Goal: Ask a question: Seek information or help from site administrators or community

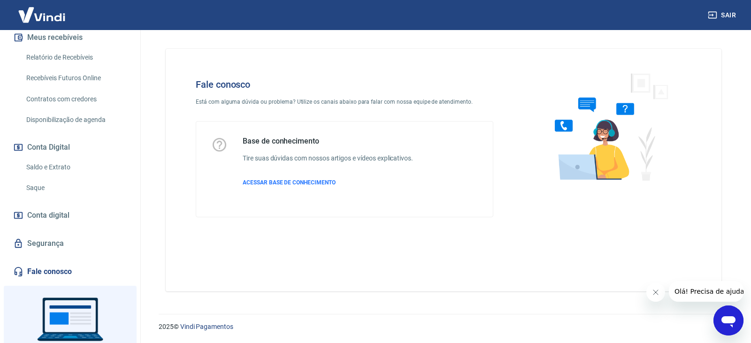
scroll to position [235, 0]
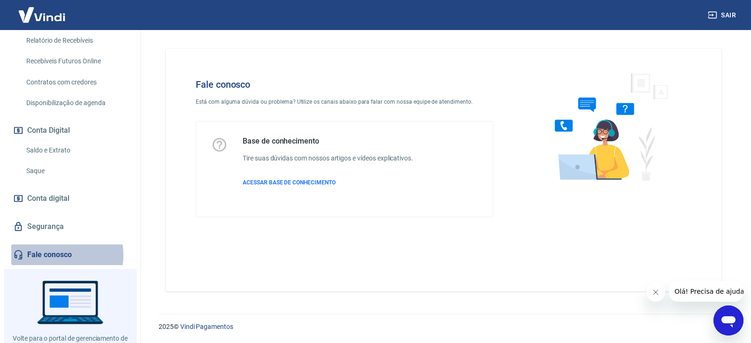
click at [62, 245] on link "Fale conosco" at bounding box center [70, 255] width 118 height 21
click at [727, 321] on icon "Abrir janela de mensagens" at bounding box center [728, 321] width 14 height 11
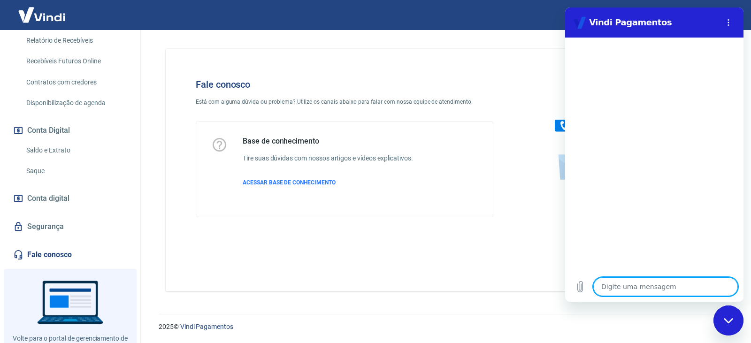
click at [650, 286] on textarea at bounding box center [665, 286] width 145 height 19
type textarea "B"
type textarea "x"
type textarea "BO"
type textarea "x"
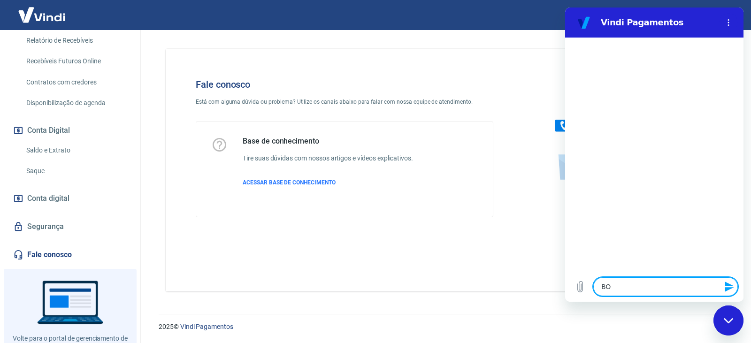
type textarea "BOM"
type textarea "x"
type textarea "BOM"
type textarea "x"
type textarea "BOM"
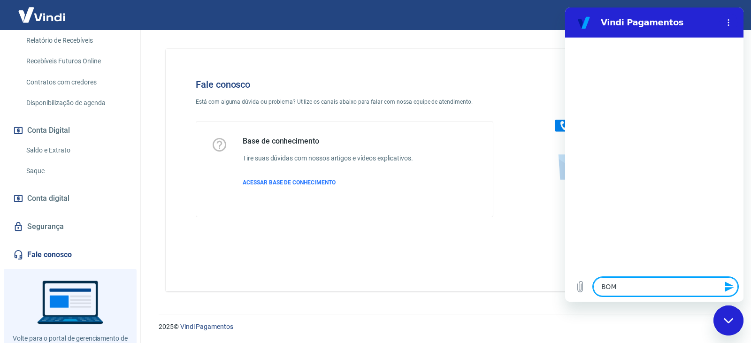
type textarea "x"
type textarea "BO"
type textarea "x"
type textarea "B"
type textarea "x"
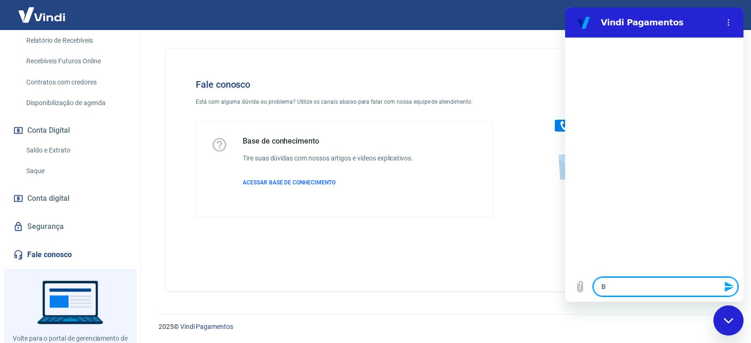
type textarea "x"
type textarea "b"
type textarea "x"
type textarea "bo"
type textarea "x"
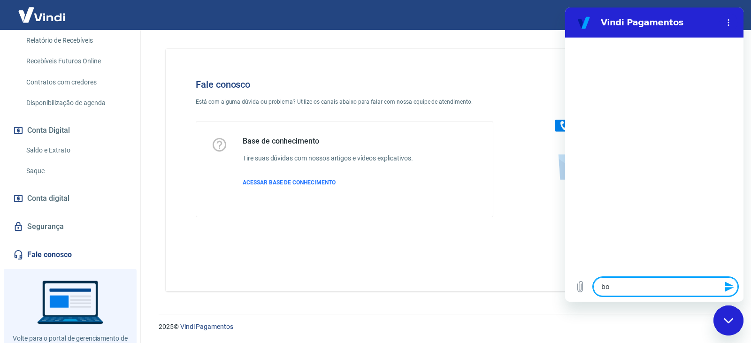
type textarea "bom"
type textarea "x"
type textarea "bom"
type textarea "x"
type textarea "bom d"
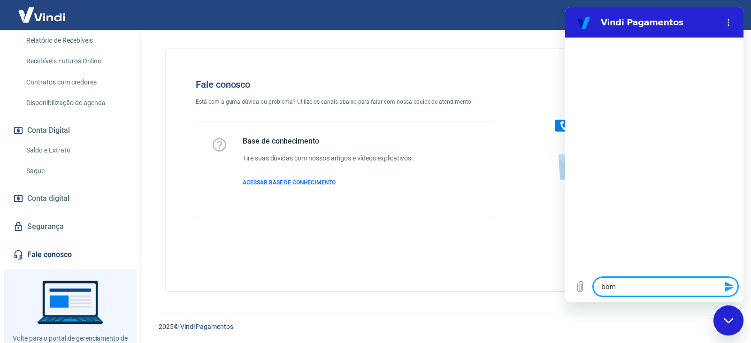
type textarea "x"
type textarea "bom di"
type textarea "x"
type textarea "bom dia"
type textarea "x"
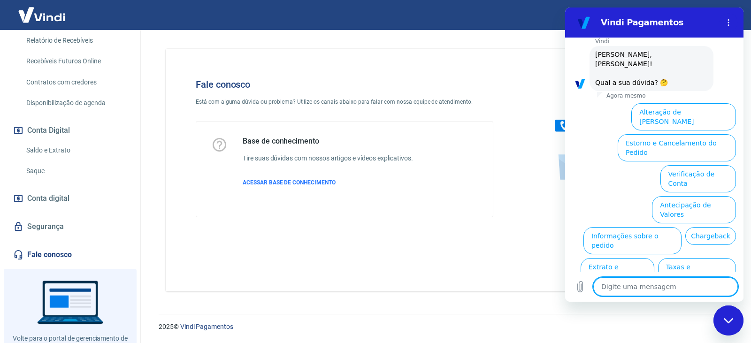
scroll to position [56, 0]
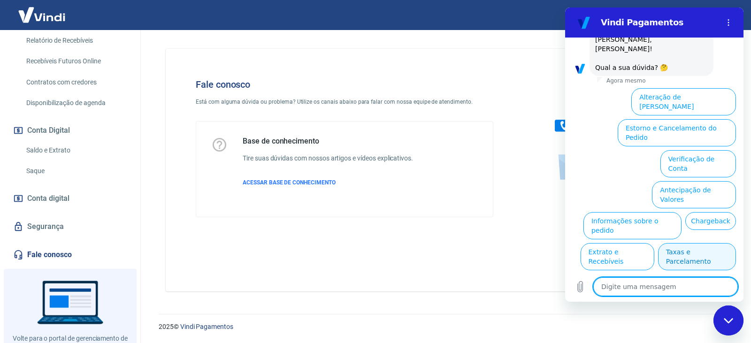
click at [692, 243] on button "Taxas e Parcelamento" at bounding box center [697, 256] width 78 height 27
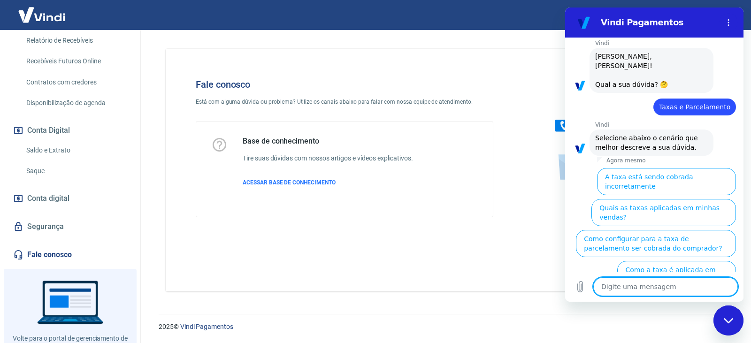
scroll to position [52, 0]
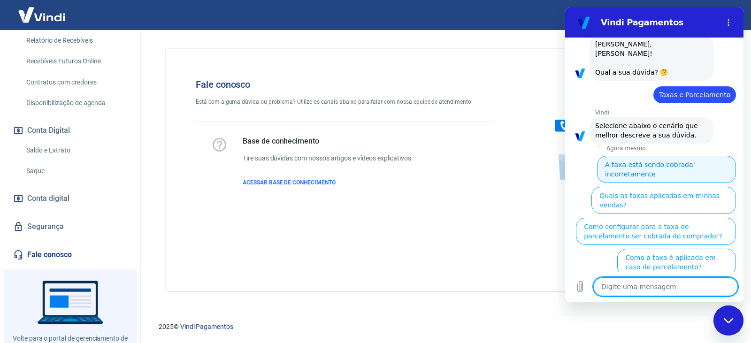
click at [657, 160] on button "A taxa está sendo cobrada incorretamente" at bounding box center [666, 169] width 139 height 27
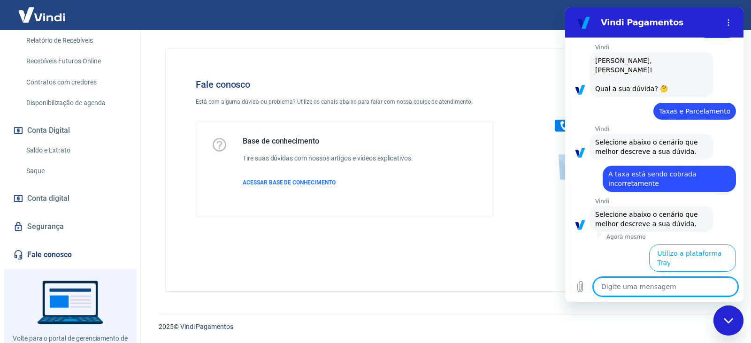
scroll to position [40, 0]
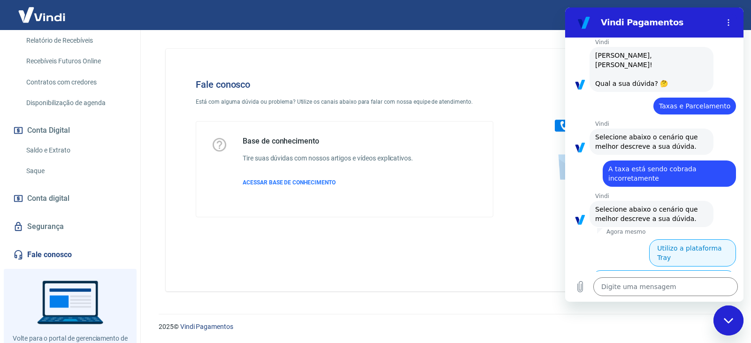
click at [680, 242] on button "Utilizo a plataforma Tray" at bounding box center [692, 252] width 87 height 27
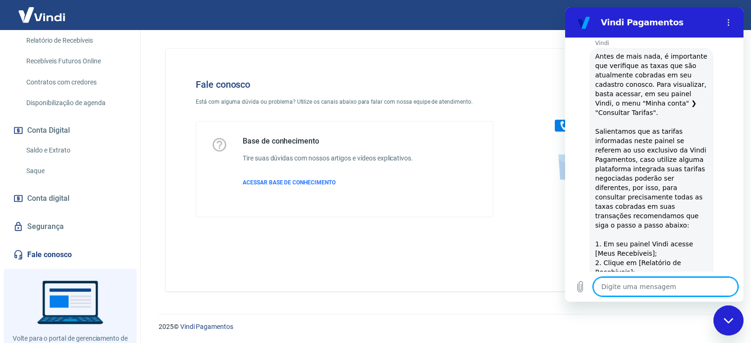
scroll to position [303, 0]
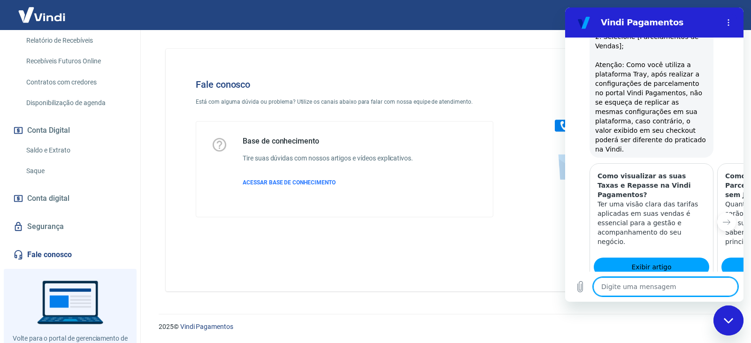
type textarea "x"
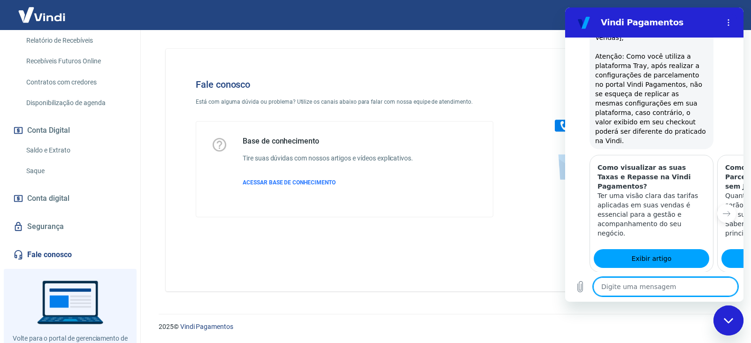
scroll to position [650, 0]
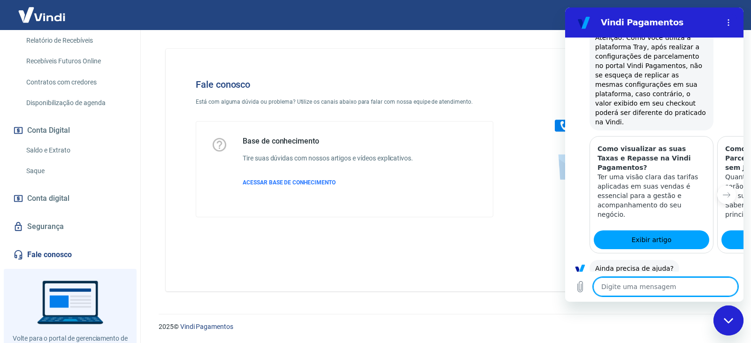
type textarea "s"
type textarea "x"
type textarea "si"
type textarea "x"
type textarea "sim"
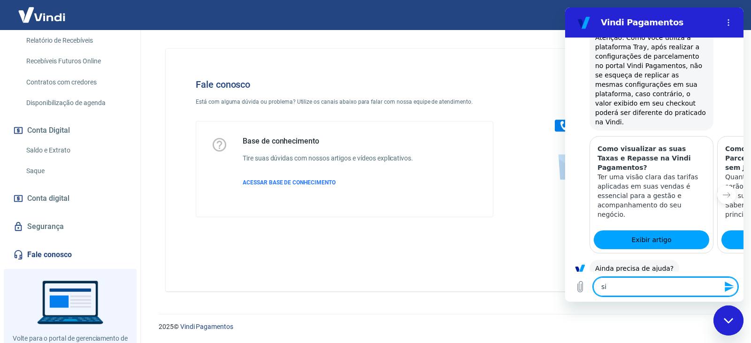
type textarea "x"
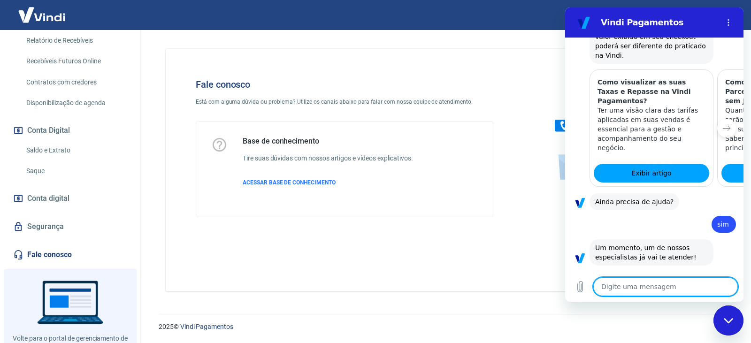
scroll to position [762, 0]
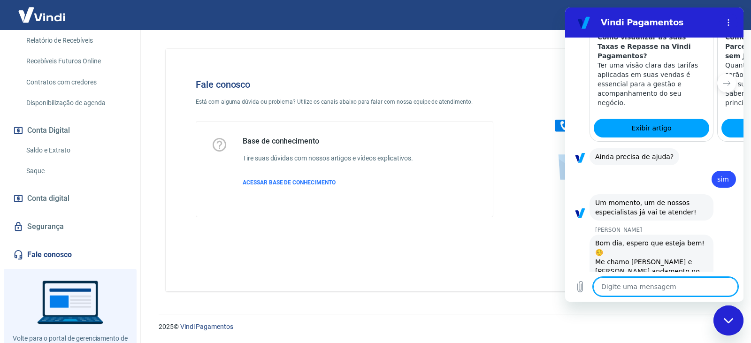
type textarea "x"
click at [671, 283] on textarea at bounding box center [665, 286] width 145 height 19
type textarea "B"
type textarea "x"
type textarea "Bp"
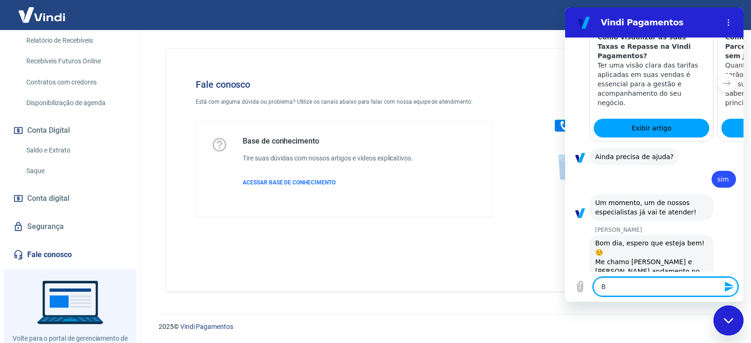
type textarea "x"
type textarea "B"
type textarea "x"
type textarea "Bo"
type textarea "x"
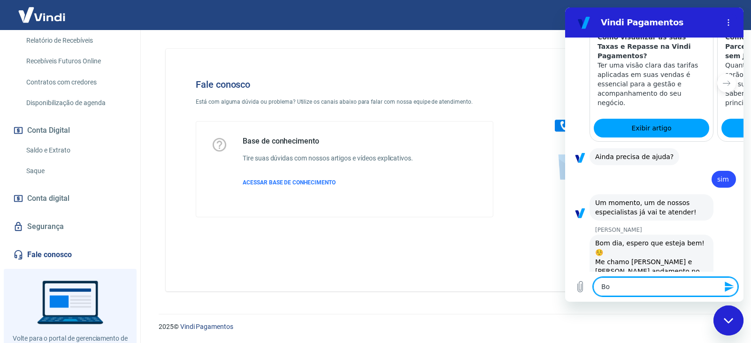
type textarea "Bom"
type textarea "x"
type textarea "Bom"
type textarea "x"
type textarea "Bom d"
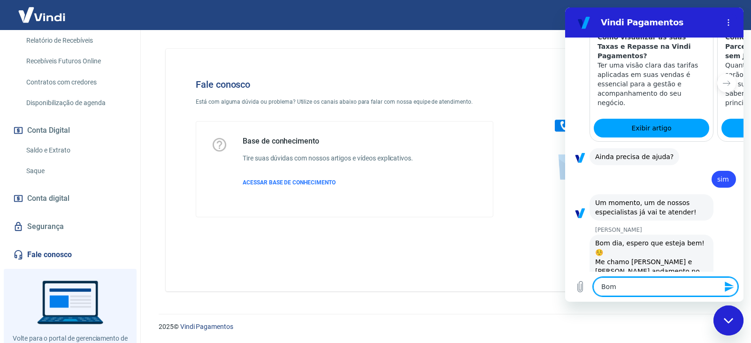
type textarea "x"
type textarea "Bom di"
type textarea "x"
type textarea "Bom dia"
type textarea "x"
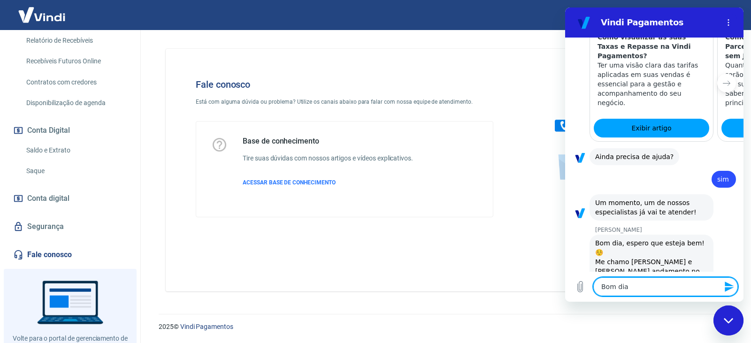
type textarea "Bom dia"
type textarea "x"
type textarea "Bom dia G"
type textarea "x"
type textarea "Bom dia Ga"
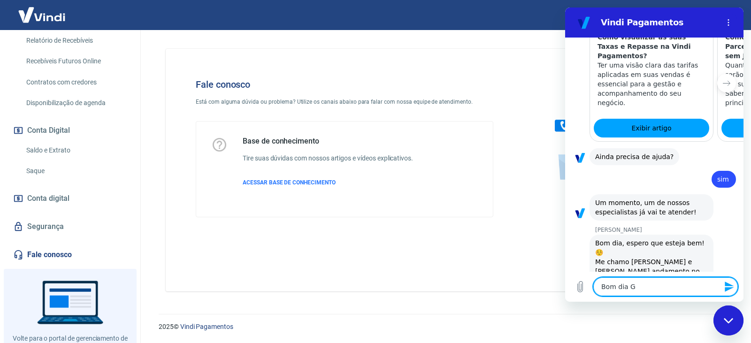
type textarea "x"
type textarea "Bom dia Gab"
type textarea "x"
type textarea "Bom dia Gabr"
type textarea "x"
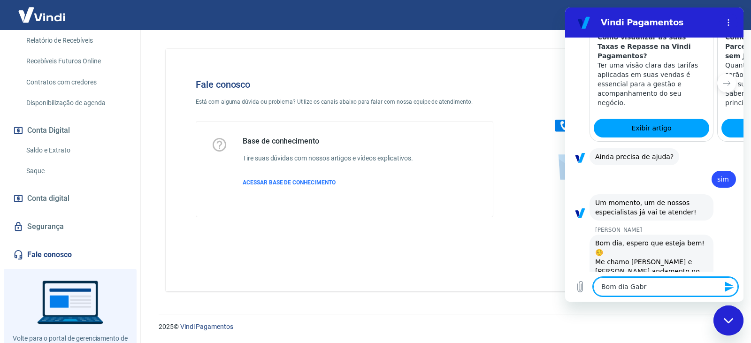
type textarea "Bom dia Gabri"
type textarea "x"
type textarea "Bom dia Gabrie"
type textarea "x"
type textarea "Bom dia Gabriel"
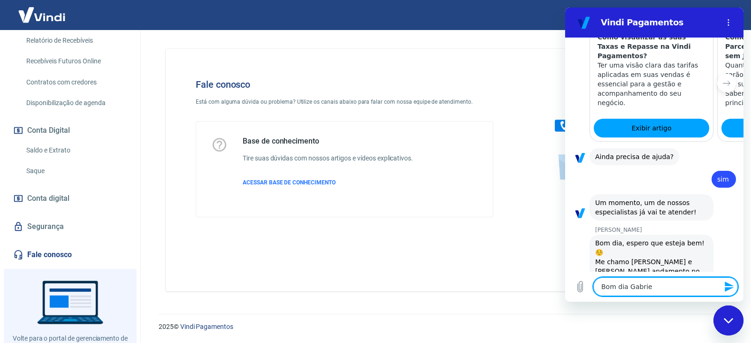
type textarea "x"
type textarea "Bom dia Gabriell"
type textarea "x"
type textarea "Bom dia Gabrielle"
type textarea "x"
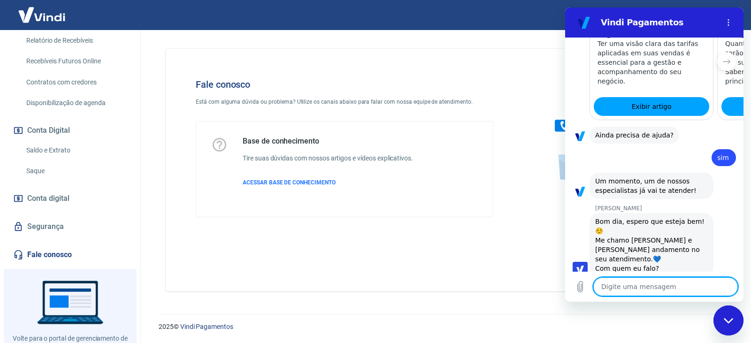
type textarea "x"
type textarea "v"
type textarea "x"
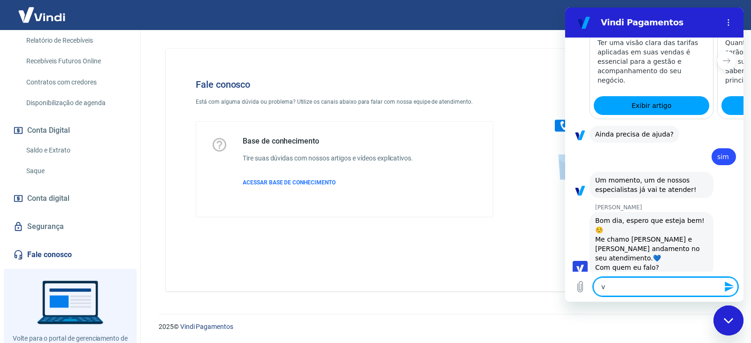
type textarea "vc"
type textarea "x"
type textarea "vc"
type textarea "x"
type textarea "vc f"
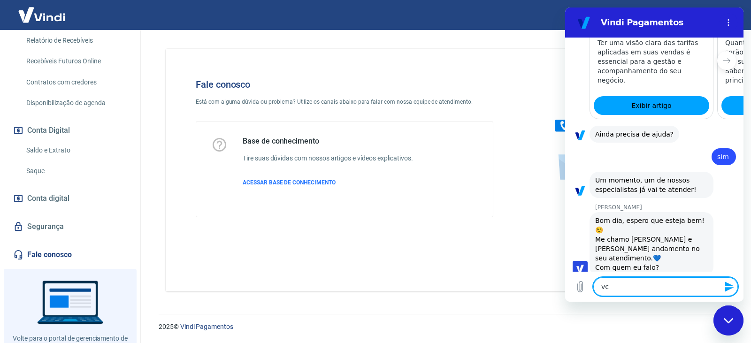
type textarea "x"
type textarea "vc fa"
type textarea "x"
type textarea "vc fal"
type textarea "x"
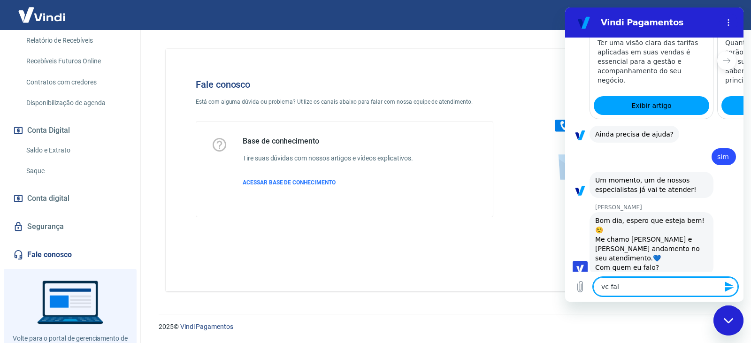
type textarea "vc fala"
type textarea "x"
type textarea "vc fala"
type textarea "x"
type textarea "vc fala c"
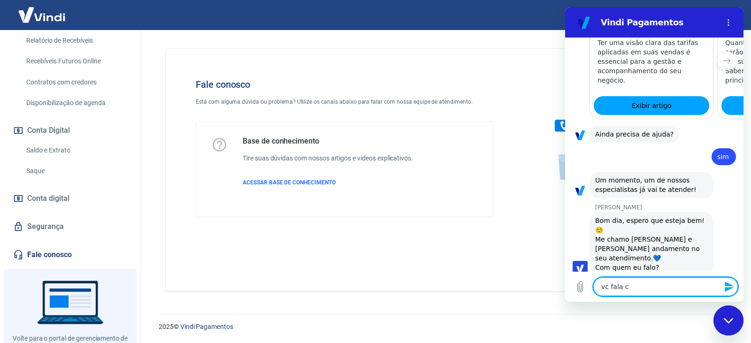
type textarea "x"
type textarea "vc fala co"
type textarea "x"
type textarea "vc fala com"
type textarea "x"
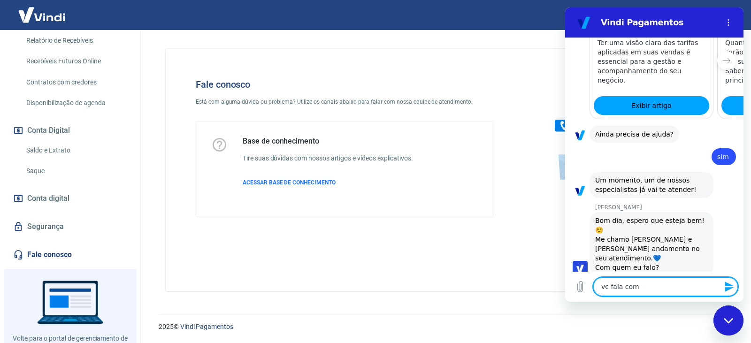
type textarea "vc fala com"
type textarea "x"
type textarea "vc fala com l"
type textarea "x"
type textarea "vc fala com le"
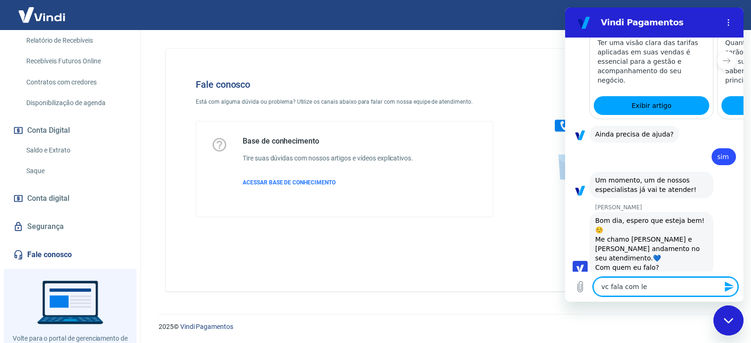
type textarea "x"
type textarea "vc fala com lea"
type textarea "x"
type textarea "vc fala com lean"
type textarea "x"
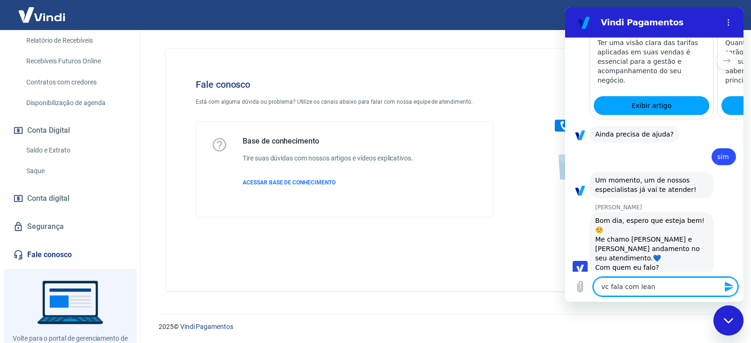
type textarea "vc fala com leand"
type textarea "x"
type textarea "vc fala com leandr"
type textarea "x"
type textarea "vc fala com leandro"
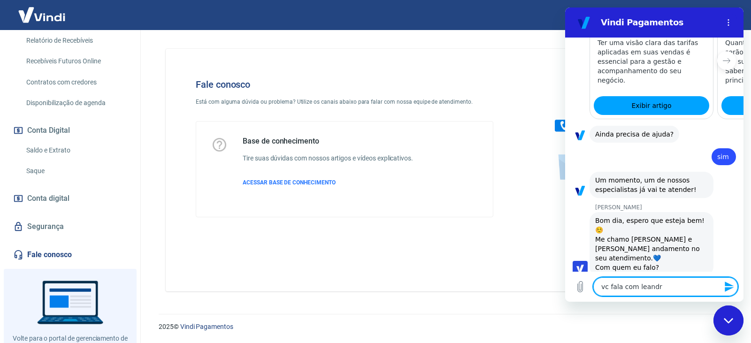
type textarea "x"
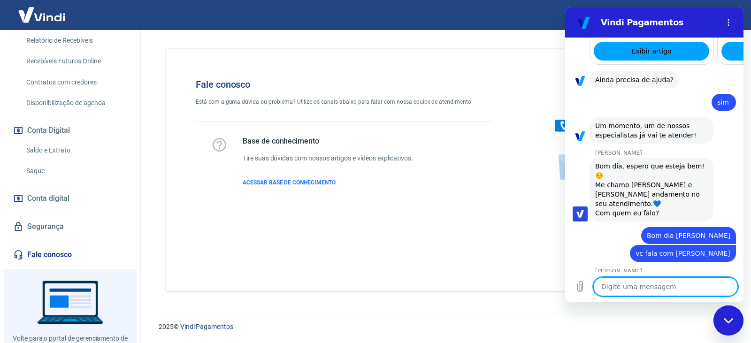
scroll to position [838, 0]
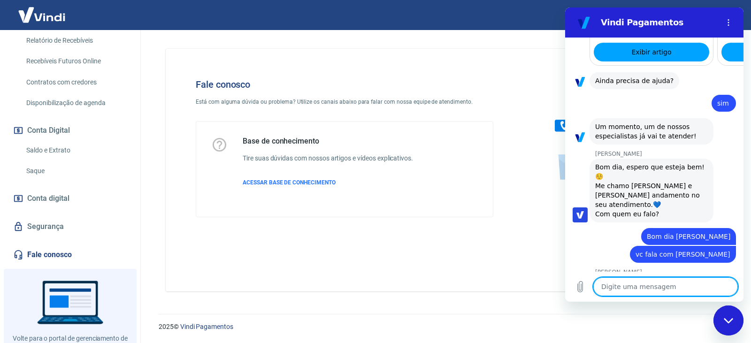
click at [650, 289] on textarea at bounding box center [665, 286] width 145 height 19
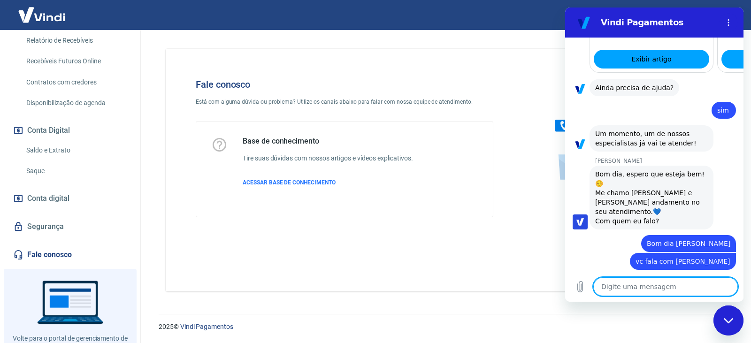
type textarea "x"
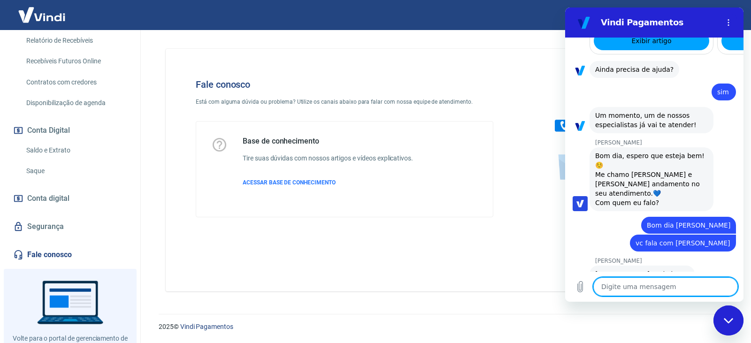
scroll to position [851, 0]
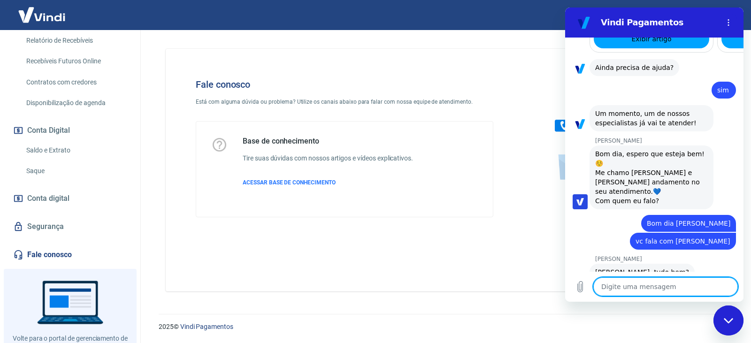
type textarea "e"
type textarea "x"
type textarea "eu"
type textarea "x"
type textarea "eu"
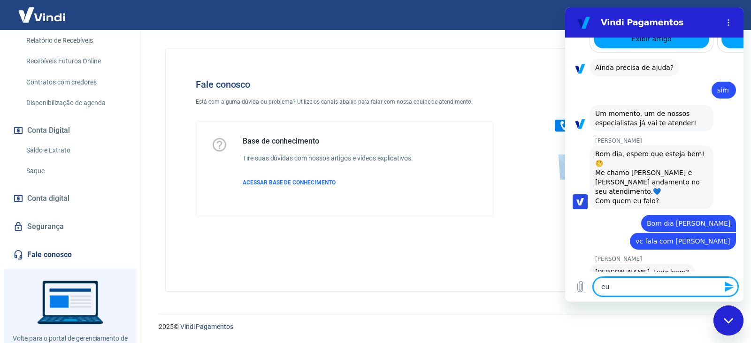
type textarea "x"
type textarea "eu n"
type textarea "x"
type textarea "eu no"
type textarea "x"
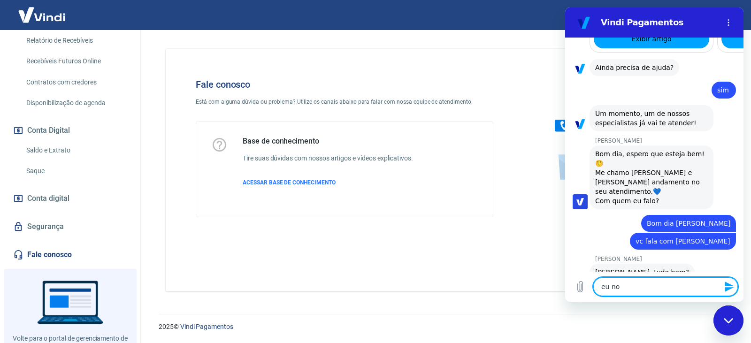
type textarea "eu not"
type textarea "x"
type textarea "eu note"
type textarea "x"
type textarea "eu notei"
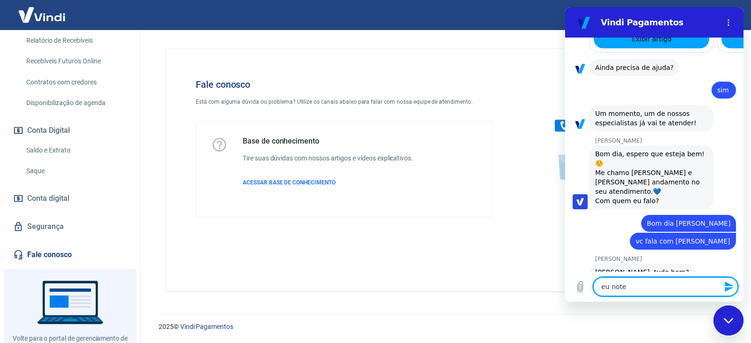
type textarea "x"
type textarea "eu notei"
type textarea "x"
type textarea "eu notei q"
type textarea "x"
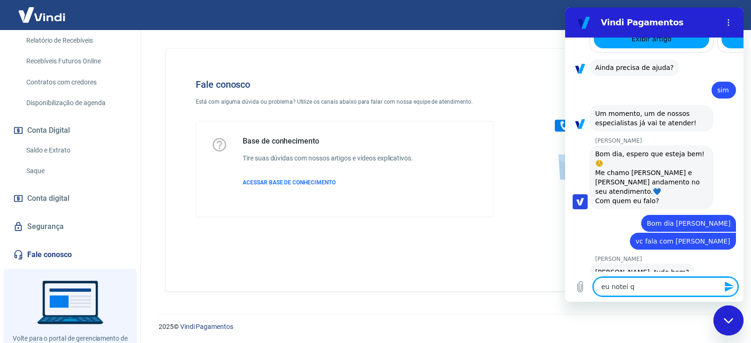
type textarea "eu notei qu"
type textarea "x"
type textarea "eu notei que"
type textarea "x"
type textarea "eu notei que"
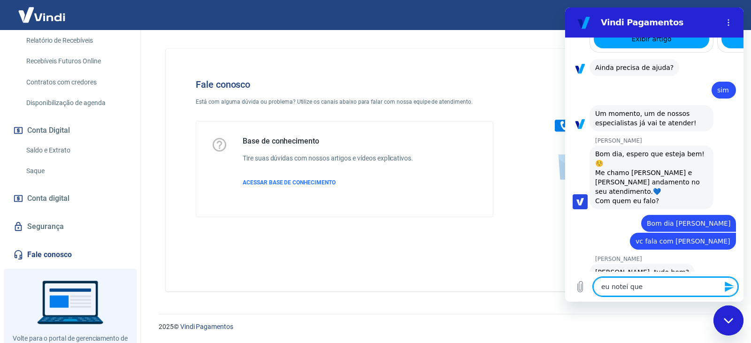
type textarea "x"
type textarea "eu notei que n"
type textarea "x"
type textarea "eu notei que no"
type textarea "x"
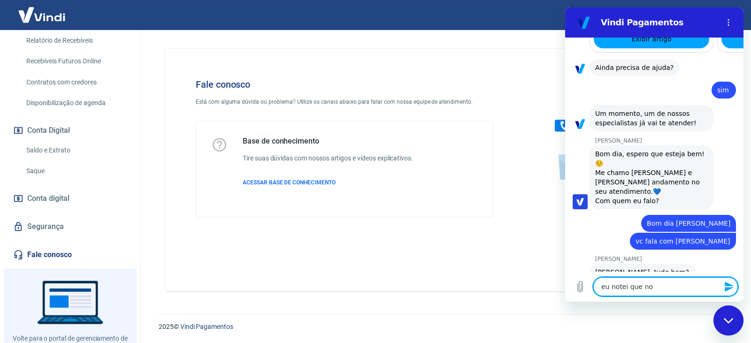
type textarea "eu notei que nos"
type textarea "x"
type textarea "eu notei que noss"
type textarea "x"
type textarea "eu notei que nossa"
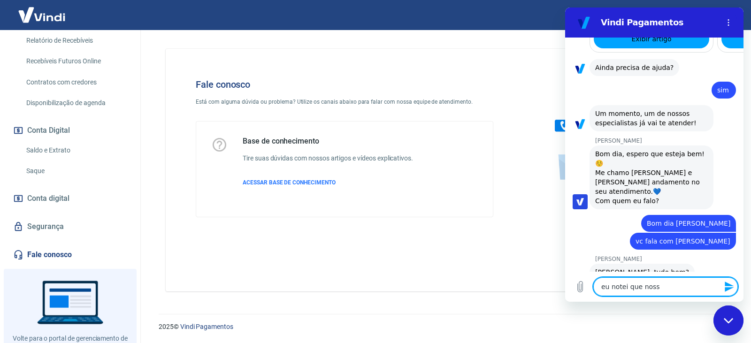
type textarea "x"
type textarea "eu notei que nossas"
type textarea "x"
type textarea "eu notei que nossas"
type textarea "x"
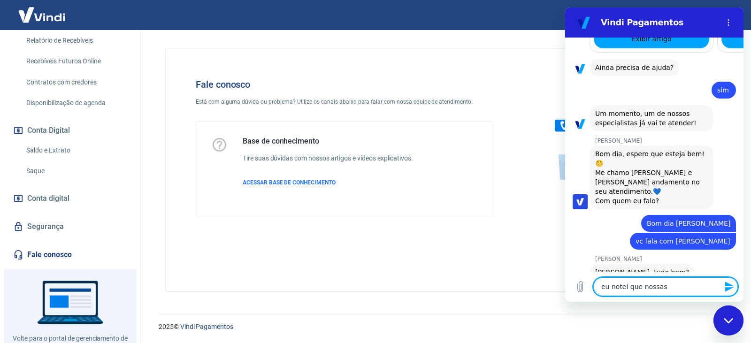
type textarea "eu notei que nossas t"
type textarea "x"
type textarea "eu notei que nossas ta"
type textarea "x"
type textarea "eu notei que nossas tax"
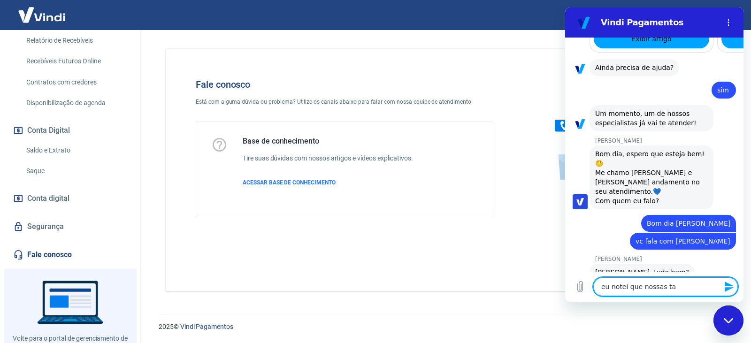
type textarea "x"
type textarea "eu notei que nossas taxa"
type textarea "x"
type textarea "eu notei que nossas taxas"
type textarea "x"
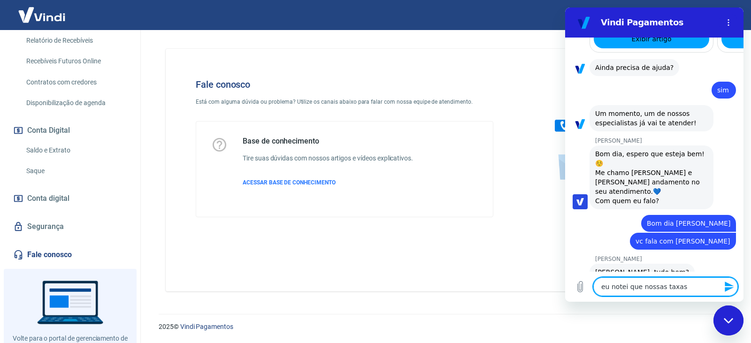
type textarea "eu notei que nossas taxas"
type textarea "x"
type textarea "eu notei que nossas taxas d"
type textarea "x"
type textarea "eu notei que nossas taxas de"
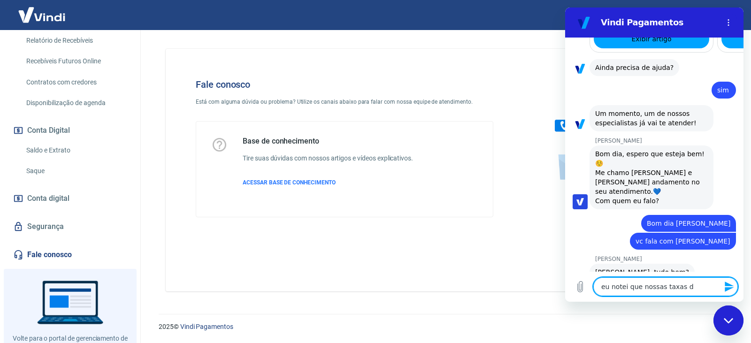
type textarea "x"
type textarea "eu notei que nossas taxas de"
type textarea "x"
type textarea "eu notei que nossas taxas de c"
type textarea "x"
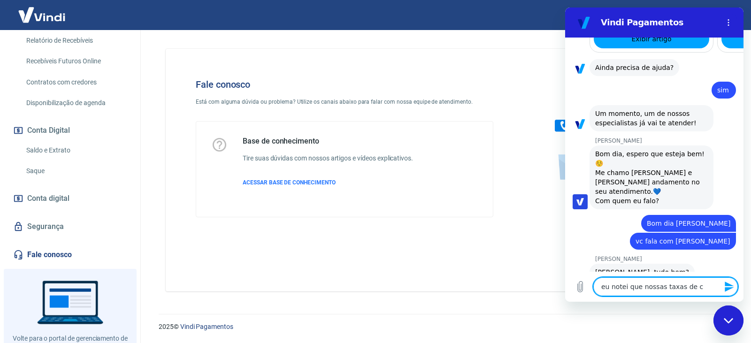
type textarea "eu notei que nossas taxas de ca"
type textarea "x"
type textarea "eu notei que nossas taxas de car"
type textarea "x"
type textarea "eu notei que nossas taxas de cart"
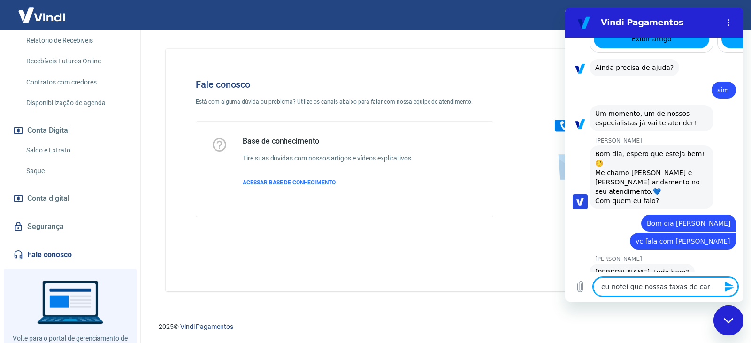
type textarea "x"
type textarea "eu notei que nossas taxas de cartã"
type textarea "x"
type textarea "eu notei que nossas taxas de cartão"
type textarea "x"
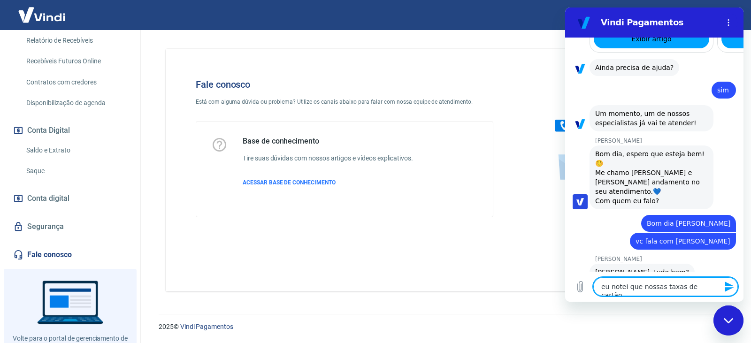
type textarea "eu notei que nossas taxas de cartão"
type textarea "x"
type textarea "eu notei que nossas taxas de cartão d"
type textarea "x"
type textarea "eu notei que nossas taxas de cartão de"
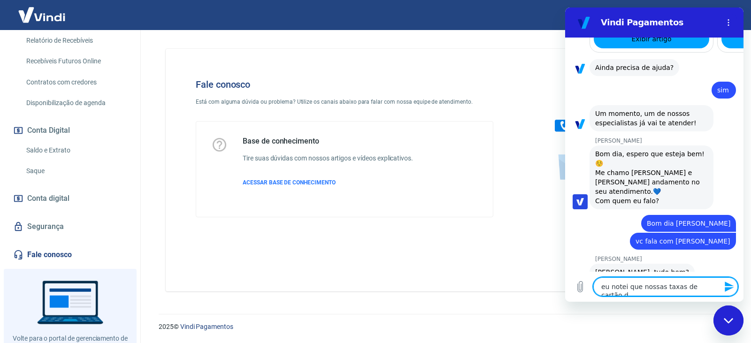
type textarea "x"
type textarea "eu notei que nossas taxas de cartão der"
type textarea "x"
type textarea "eu notei que nossas taxas de cartão dera"
type textarea "x"
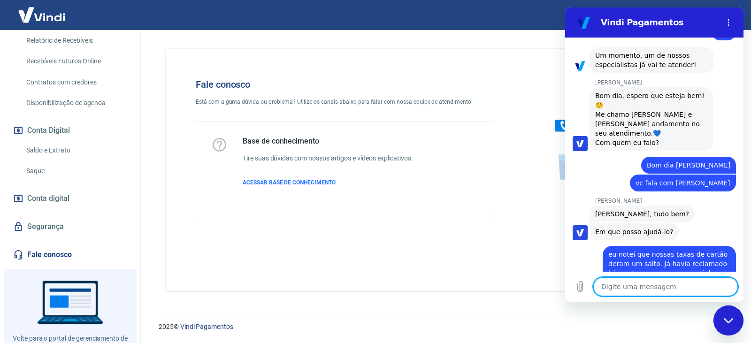
scroll to position [911, 0]
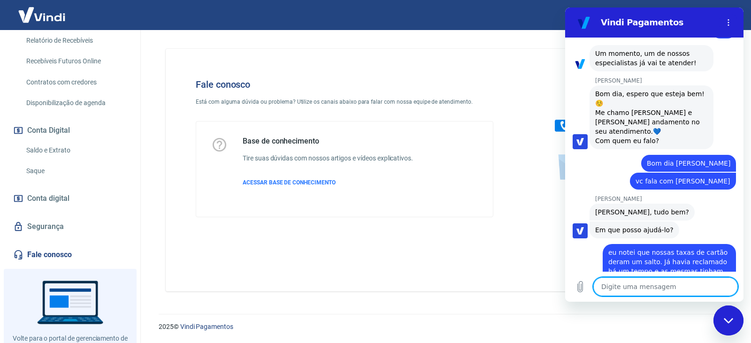
click at [615, 288] on textarea at bounding box center [665, 286] width 145 height 19
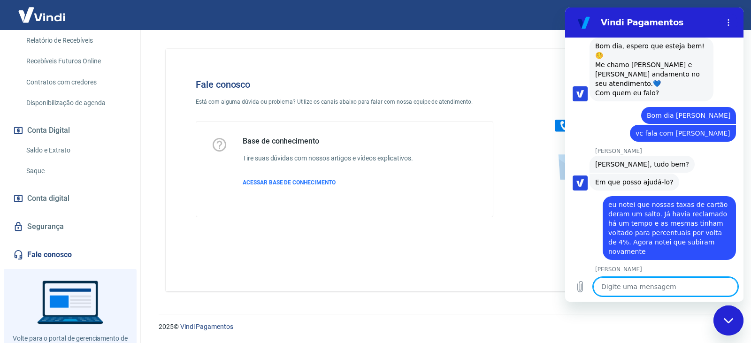
scroll to position [961, 0]
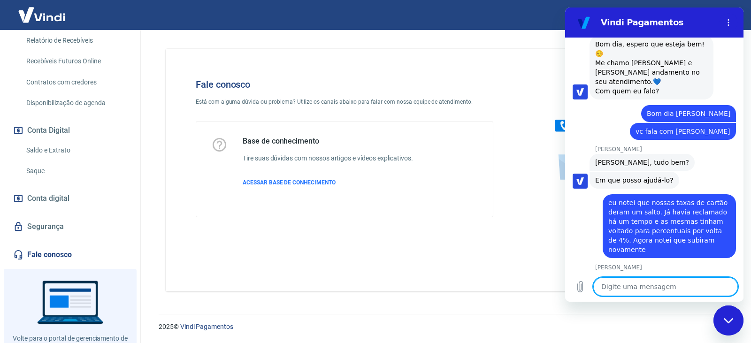
click at [680, 284] on textarea at bounding box center [665, 286] width 145 height 19
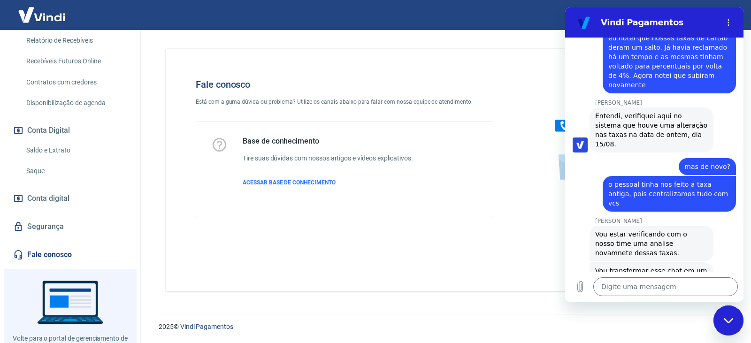
scroll to position [1144, 0]
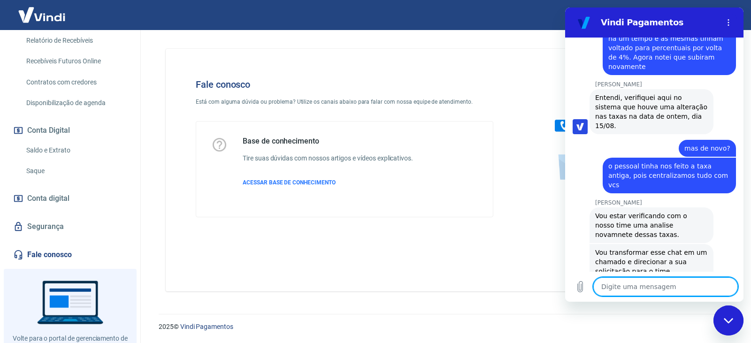
click at [649, 289] on textarea at bounding box center [665, 286] width 145 height 19
click at [728, 285] on icon "Enviar mensagem" at bounding box center [729, 287] width 9 height 10
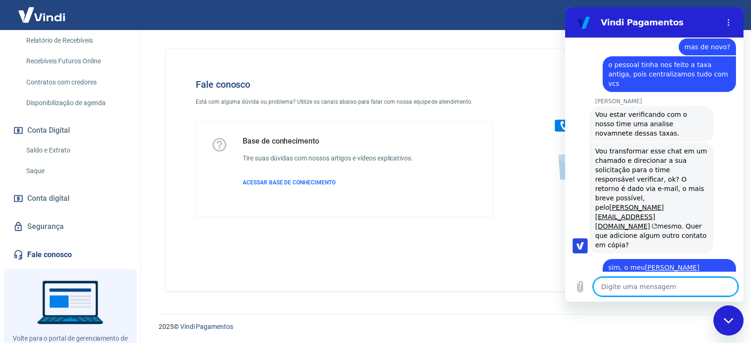
scroll to position [1247, 0]
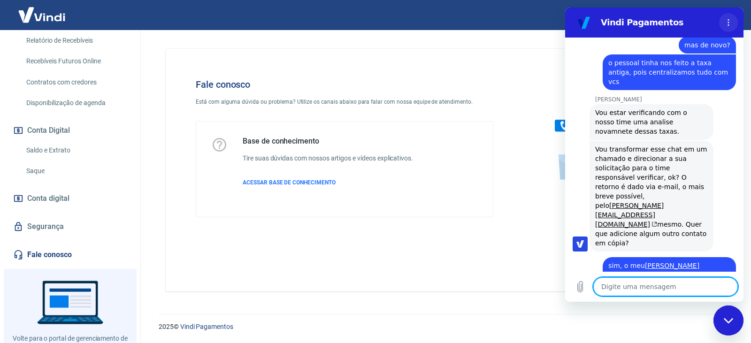
click at [729, 21] on icon "Menu de opções" at bounding box center [729, 23] width 8 height 8
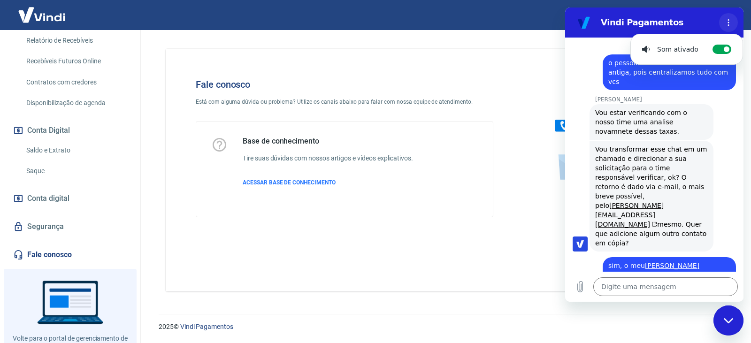
click at [727, 20] on icon "Menu de opções" at bounding box center [729, 23] width 8 height 8
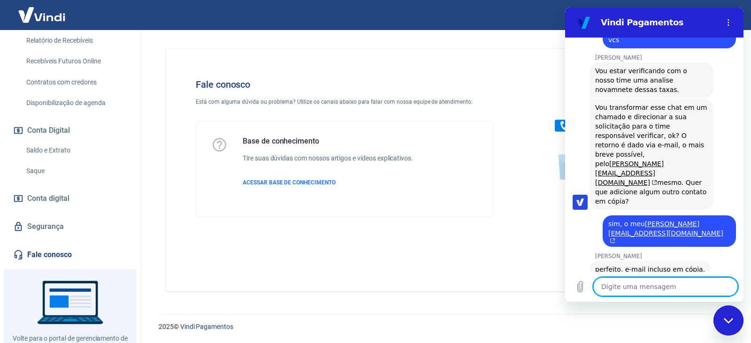
scroll to position [1307, 0]
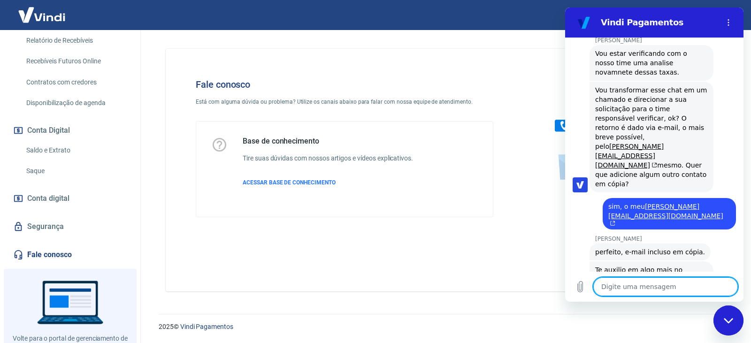
click at [727, 324] on div "Fechar janela de mensagens" at bounding box center [728, 320] width 28 height 28
